Goal: Communication & Community: Answer question/provide support

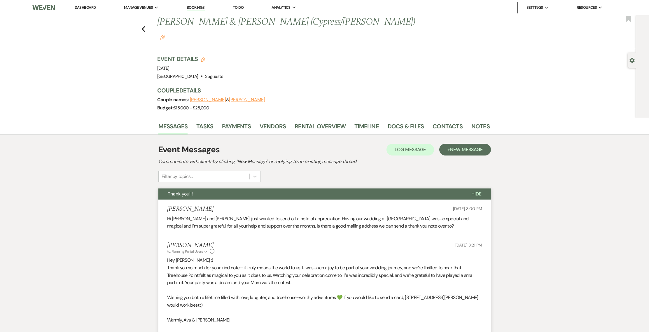
click at [74, 8] on li "Dashboard" at bounding box center [85, 8] width 27 height 12
click at [80, 8] on link "Dashboard" at bounding box center [85, 7] width 21 height 5
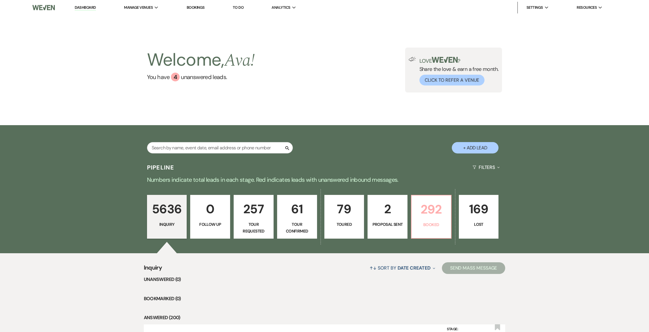
click at [442, 214] on p "292" at bounding box center [431, 210] width 32 height 20
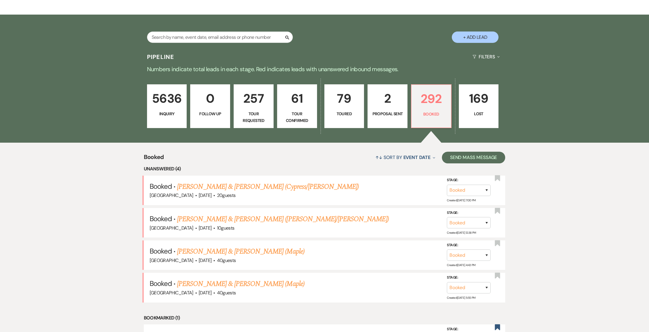
scroll to position [136, 0]
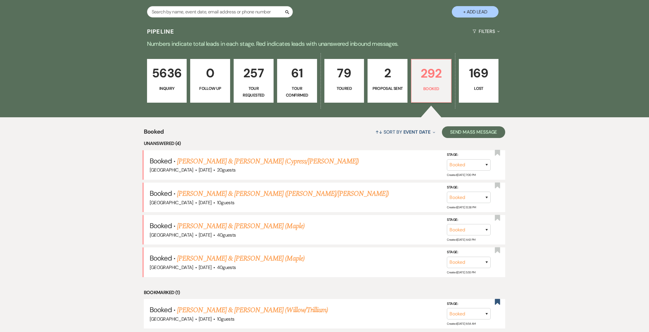
click at [262, 165] on link "[PERSON_NAME] & [PERSON_NAME] (Cypress/[PERSON_NAME])" at bounding box center [268, 161] width 182 height 11
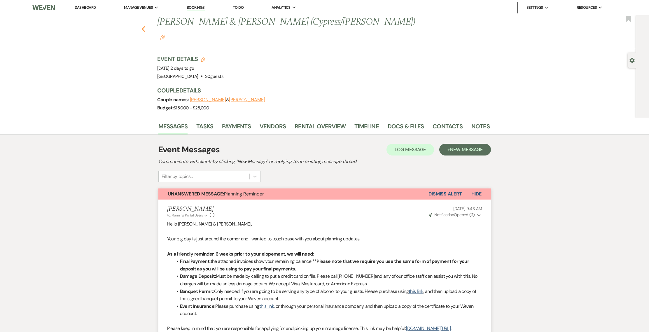
click at [144, 26] on icon "Previous" at bounding box center [144, 29] width 4 height 7
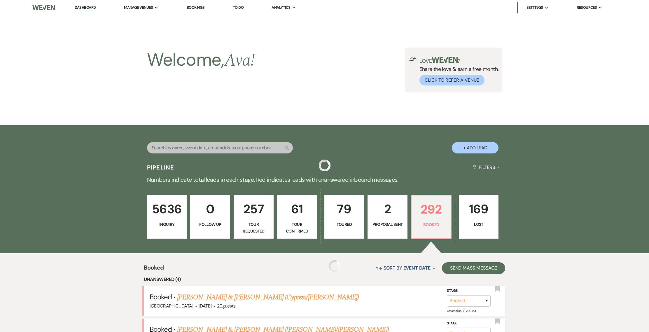
scroll to position [136, 0]
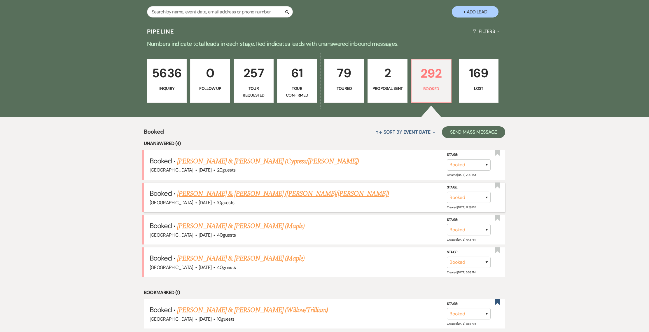
click at [224, 195] on link "[PERSON_NAME] & [PERSON_NAME] ([PERSON_NAME]/[PERSON_NAME])" at bounding box center [283, 194] width 212 height 11
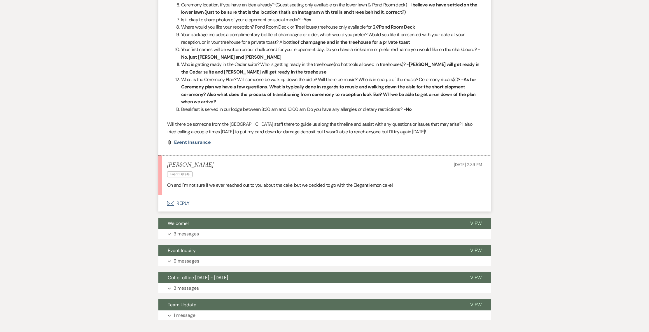
scroll to position [600, 0]
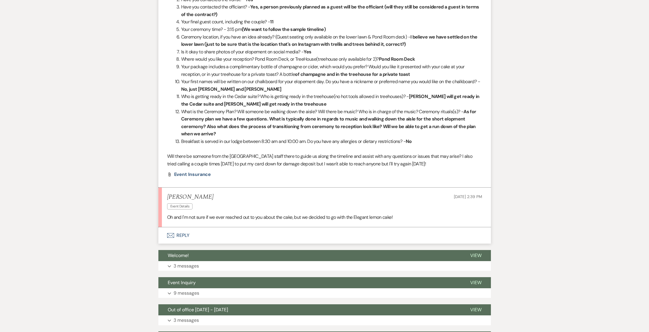
click at [186, 228] on button "Envelope Reply" at bounding box center [324, 235] width 333 height 16
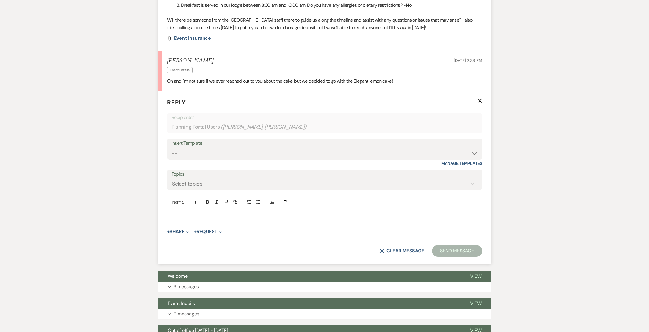
scroll to position [742, 0]
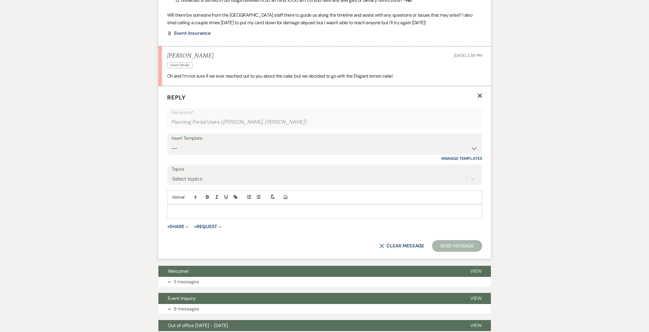
click at [187, 208] on p at bounding box center [325, 211] width 306 height 6
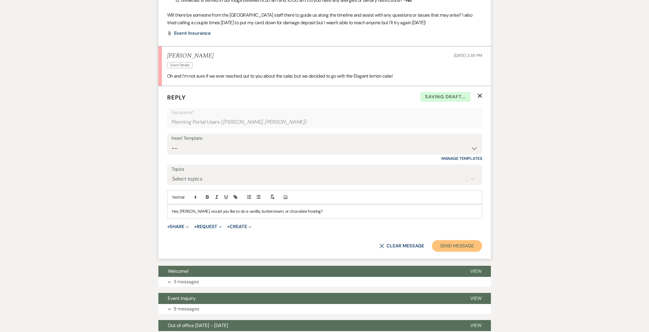
click at [456, 240] on button "Send Message" at bounding box center [457, 246] width 50 height 12
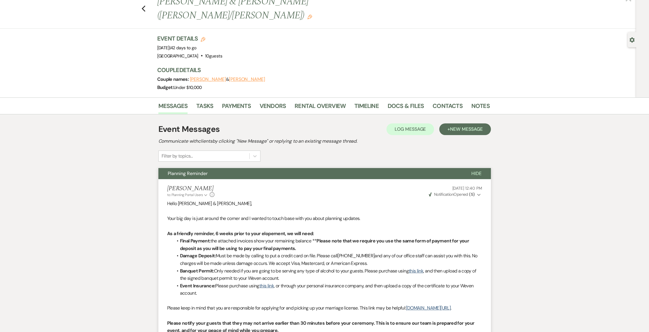
scroll to position [0, 0]
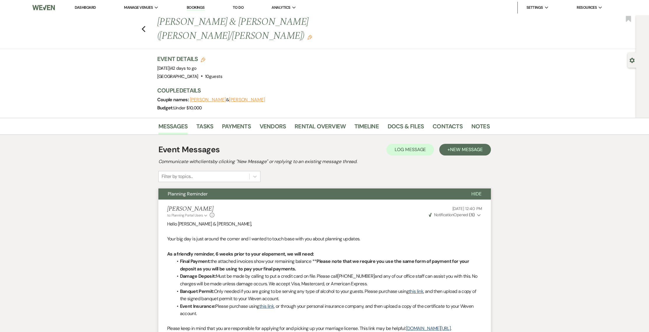
click at [139, 18] on div "Previous [PERSON_NAME] & [PERSON_NAME] ([PERSON_NAME]/Ananda) Edit Bookmark" at bounding box center [316, 32] width 639 height 34
click at [148, 24] on div "Previous [PERSON_NAME] & [PERSON_NAME] ([PERSON_NAME]/Ananda) Edit Bookmark" at bounding box center [316, 32] width 639 height 34
click at [146, 26] on icon "Previous" at bounding box center [144, 29] width 4 height 7
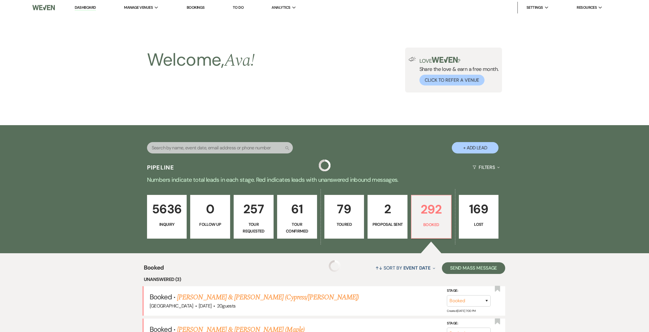
scroll to position [136, 0]
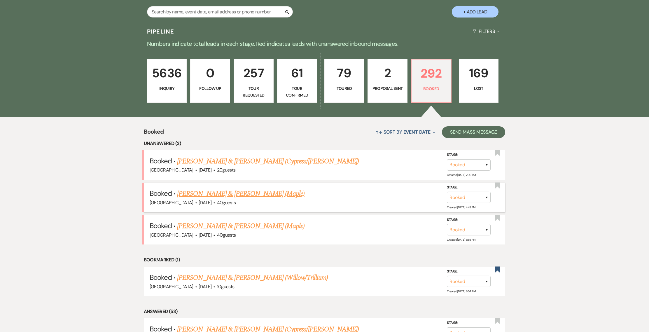
click at [188, 193] on link "[PERSON_NAME] & [PERSON_NAME] (Maple)" at bounding box center [240, 194] width 127 height 11
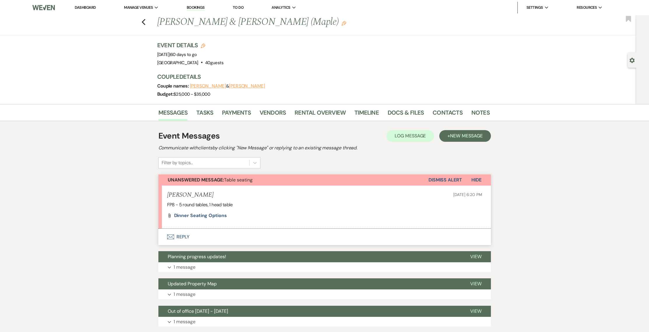
click at [437, 179] on button "Dismiss Alert" at bounding box center [446, 180] width 34 height 11
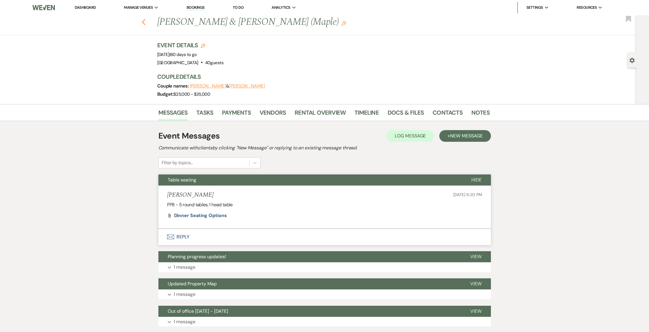
click at [145, 24] on icon "Previous" at bounding box center [144, 22] width 4 height 7
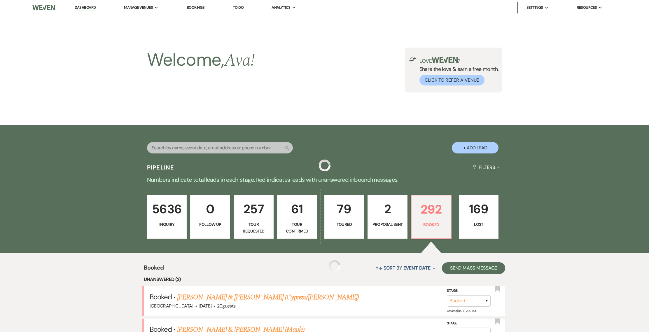
scroll to position [136, 0]
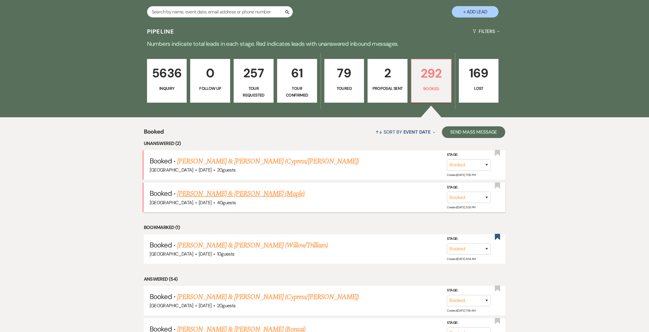
click at [223, 192] on link "[PERSON_NAME] & [PERSON_NAME] (Maple)" at bounding box center [240, 194] width 127 height 11
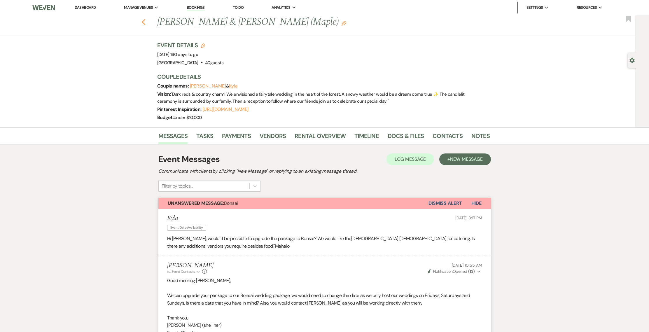
click at [145, 22] on use "button" at bounding box center [144, 22] width 4 height 6
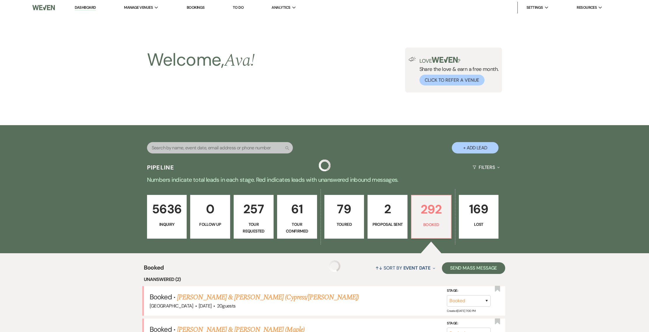
scroll to position [136, 0]
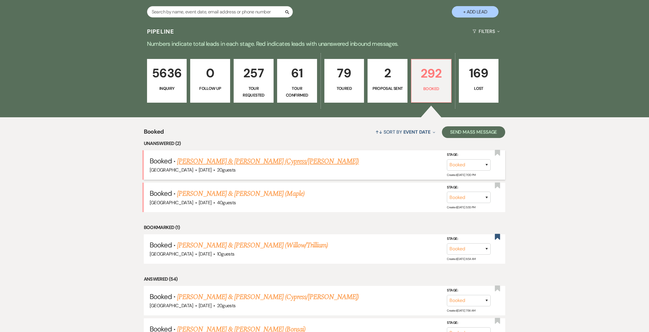
click at [244, 163] on link "[PERSON_NAME] & [PERSON_NAME] (Cypress/[PERSON_NAME])" at bounding box center [268, 161] width 182 height 11
